Goal: Obtain resource: Obtain resource

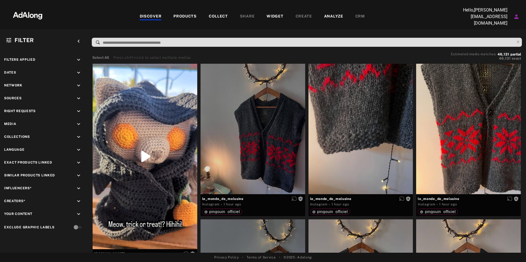
click at [131, 39] on input at bounding box center [308, 42] width 412 height 7
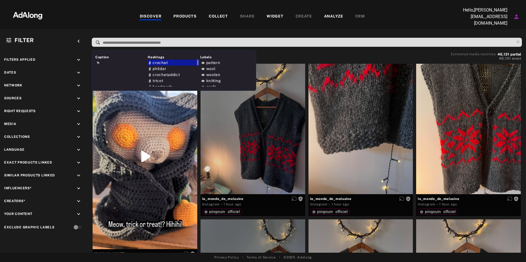
click at [167, 62] on span "crochet" at bounding box center [159, 63] width 15 height 4
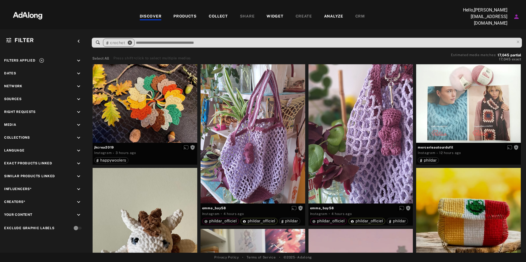
click at [127, 41] on icon "close" at bounding box center [129, 42] width 5 height 5
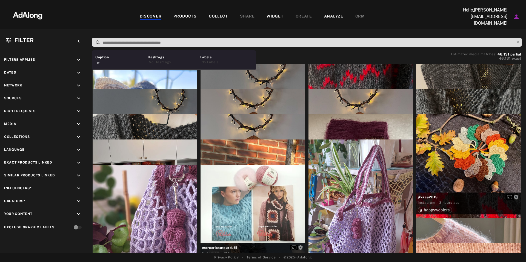
click at [127, 41] on input at bounding box center [308, 42] width 412 height 7
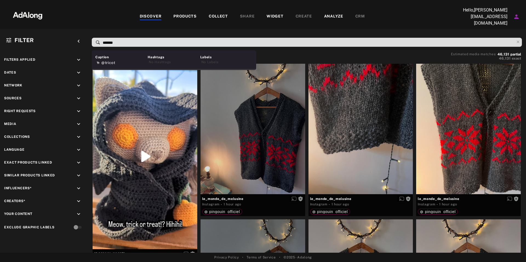
click at [105, 41] on input "*******" at bounding box center [308, 42] width 412 height 7
type input "*******"
click at [129, 61] on div "#tricot" at bounding box center [120, 63] width 51 height 6
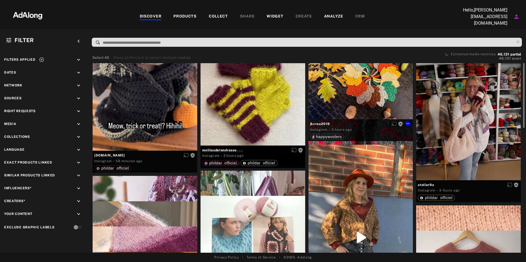
scroll to position [66, 0]
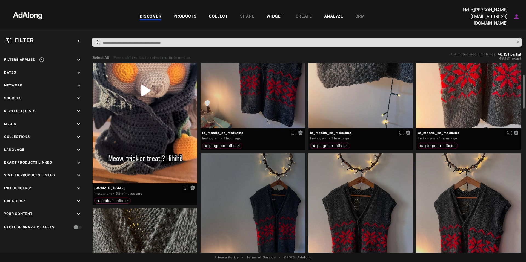
click at [213, 40] on input at bounding box center [308, 42] width 412 height 7
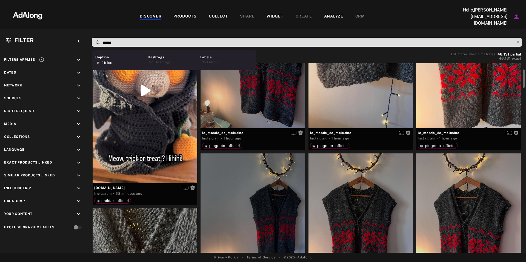
type input "*******"
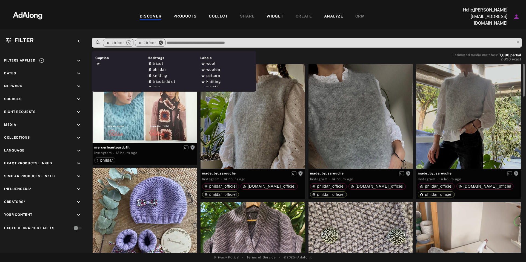
click at [162, 41] on icon "close" at bounding box center [160, 42] width 5 height 5
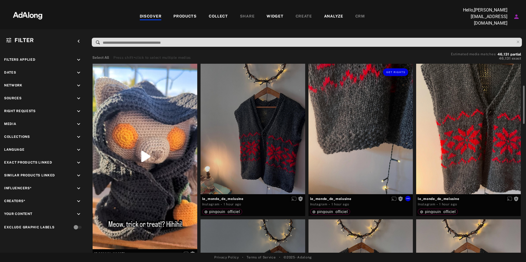
scroll to position [27, 0]
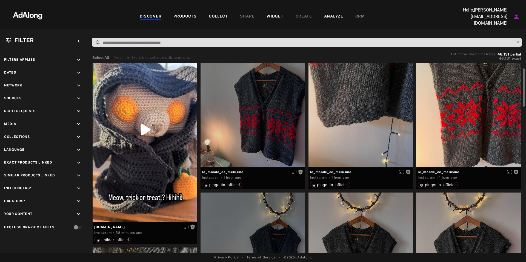
click at [119, 44] on input at bounding box center [308, 42] width 412 height 7
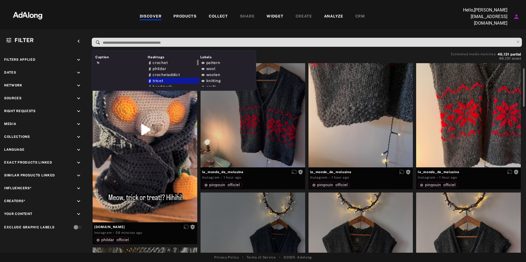
click at [163, 80] on span "tricot" at bounding box center [157, 81] width 10 height 4
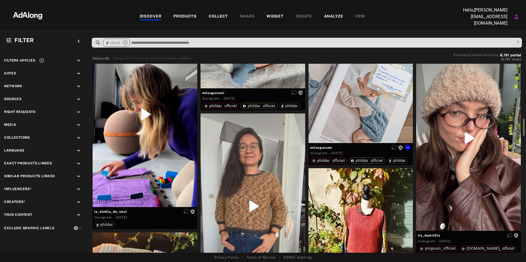
scroll to position [663, 0]
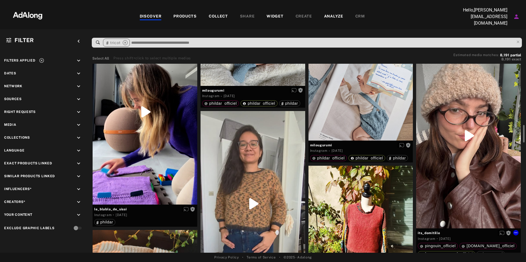
click at [468, 133] on div "Get rights" at bounding box center [468, 136] width 105 height 186
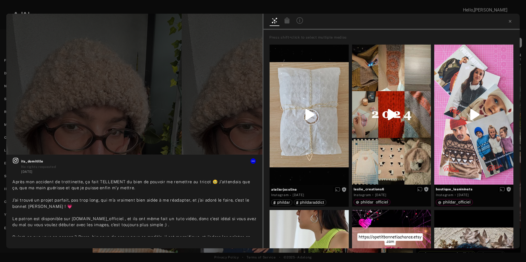
click at [63, 4] on div at bounding box center [263, 5] width 526 height 10
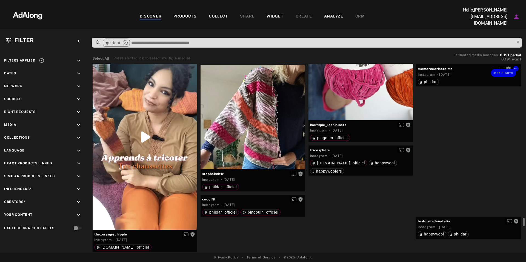
scroll to position [6061, 0]
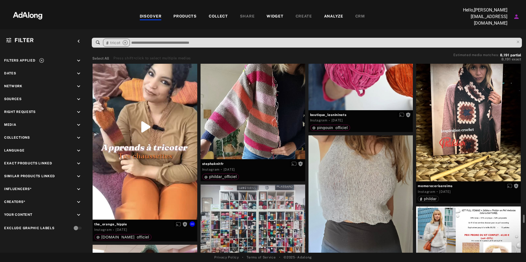
click at [144, 125] on div "Get rights" at bounding box center [145, 127] width 105 height 186
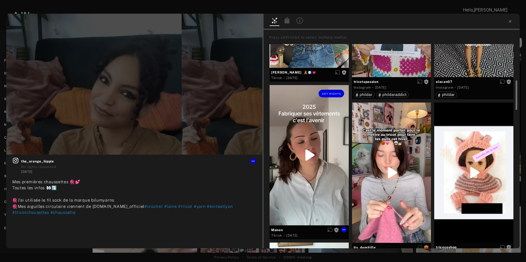
scroll to position [275, 0]
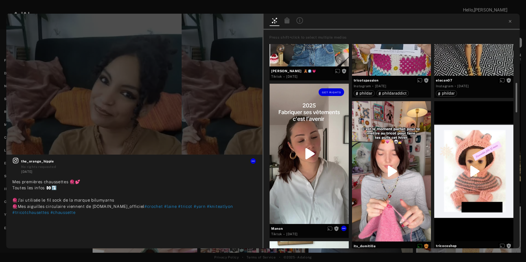
click at [309, 155] on div "Get rights" at bounding box center [308, 154] width 79 height 140
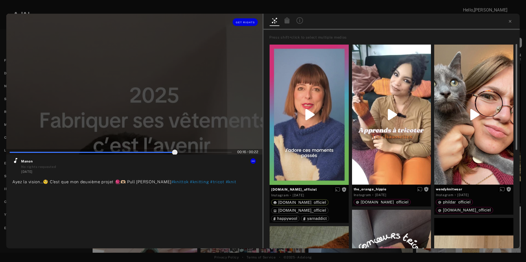
click at [181, 79] on div at bounding box center [134, 84] width 256 height 141
click at [253, 162] on icon at bounding box center [253, 161] width 4 height 4
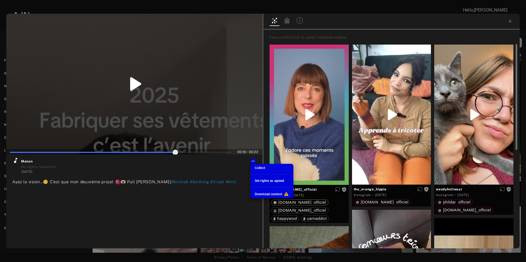
click at [191, 162] on div at bounding box center [263, 131] width 526 height 262
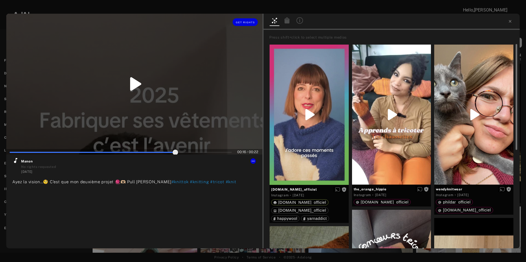
click at [124, 67] on div at bounding box center [134, 84] width 256 height 141
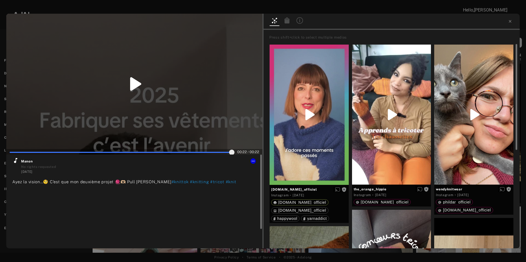
click at [16, 161] on icon at bounding box center [15, 160] width 3 height 5
click at [133, 86] on icon at bounding box center [135, 83] width 11 height 13
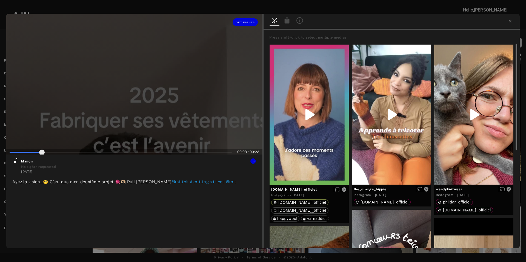
click at [133, 86] on div at bounding box center [134, 84] width 256 height 141
click at [253, 25] on button "Get rights" at bounding box center [244, 22] width 25 height 8
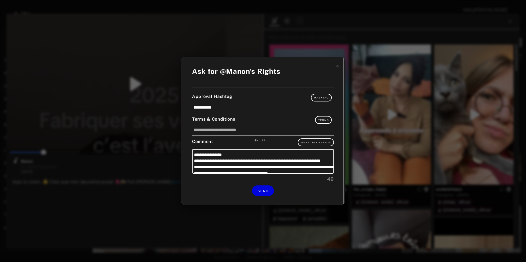
click at [337, 65] on icon at bounding box center [337, 66] width 4 height 4
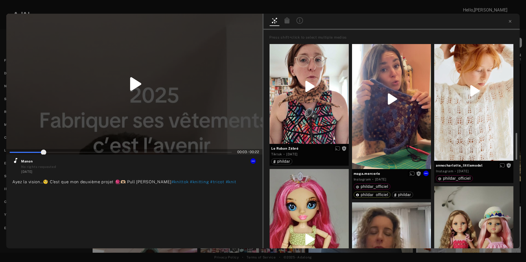
scroll to position [696, 0]
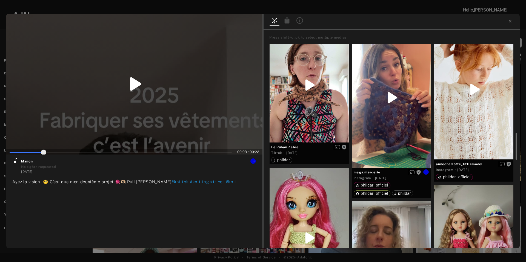
click at [388, 91] on div "Get rights" at bounding box center [391, 98] width 79 height 140
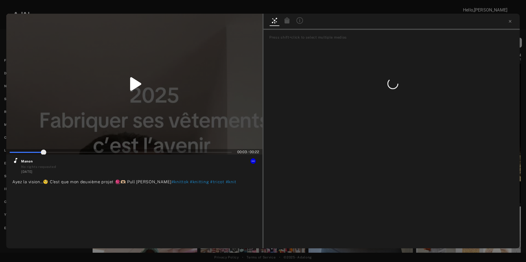
type input "**"
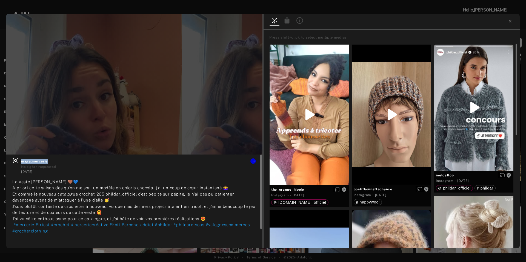
drag, startPoint x: 49, startPoint y: 161, endPoint x: 18, endPoint y: 161, distance: 31.5
click at [18, 161] on div "maga.mercerie No rights requested [DATE]" at bounding box center [134, 165] width 244 height 17
copy span "maga.mercerie"
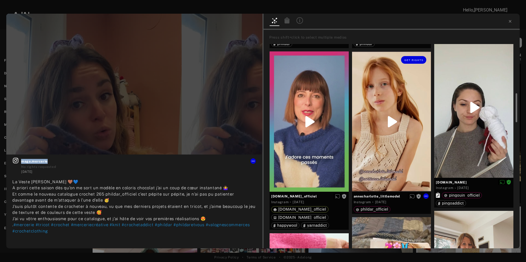
scroll to position [328, 0]
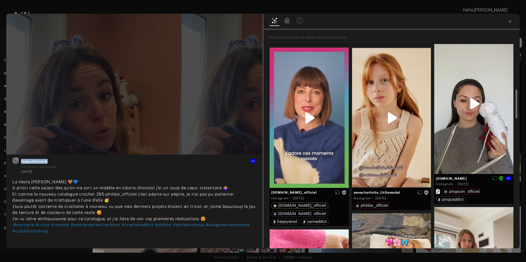
click at [474, 103] on div at bounding box center [473, 104] width 79 height 140
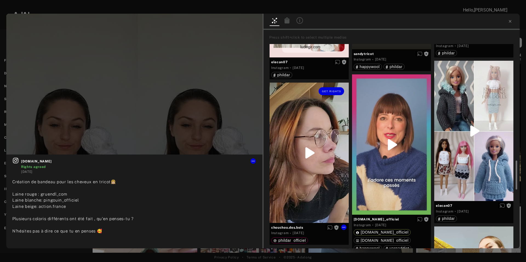
scroll to position [812, 0]
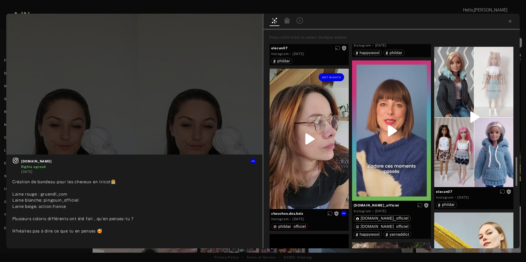
click at [306, 140] on div "Get rights" at bounding box center [308, 139] width 79 height 140
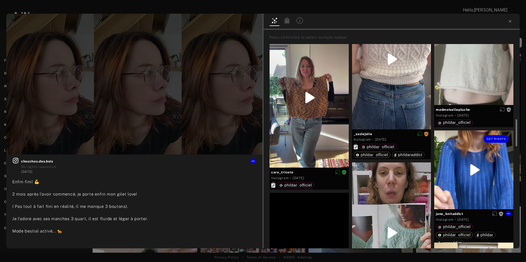
scroll to position [578, 0]
